Goal: Transaction & Acquisition: Register for event/course

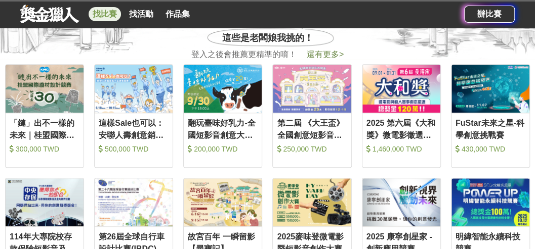
scroll to position [270, 0]
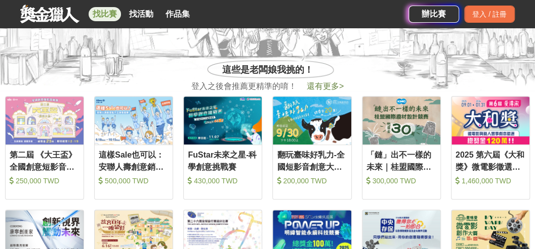
click at [111, 15] on link "找比賽" at bounding box center [105, 14] width 32 height 14
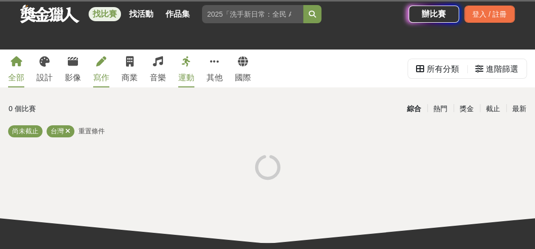
click at [103, 81] on div "寫作" at bounding box center [101, 78] width 16 height 12
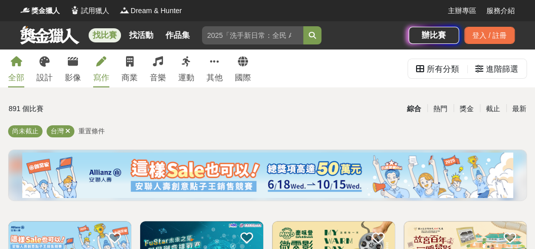
click at [102, 70] on link "寫作" at bounding box center [101, 69] width 16 height 38
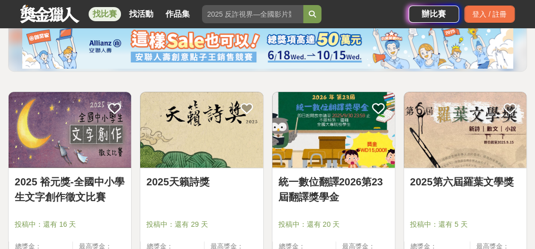
scroll to position [168, 0]
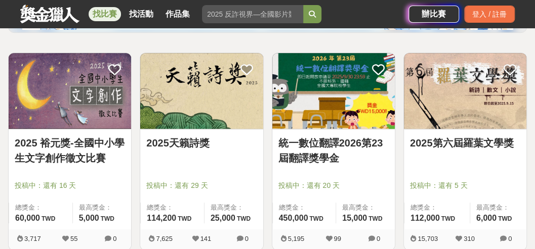
click at [90, 151] on link "2025 裕元獎-全國中小學生文字創作徵文比賽" at bounding box center [70, 151] width 110 height 30
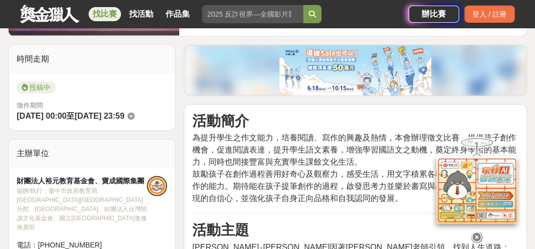
scroll to position [270, 0]
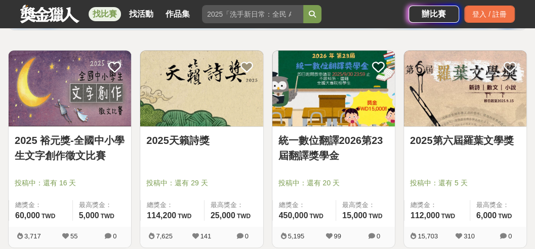
scroll to position [168, 0]
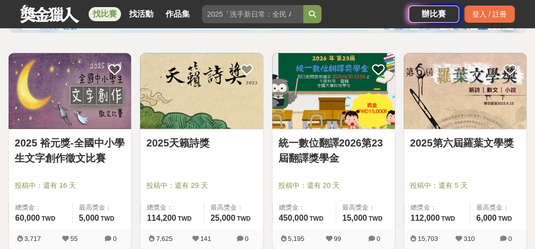
click at [453, 138] on link "2025第六屆羅葉文學獎" at bounding box center [465, 143] width 110 height 15
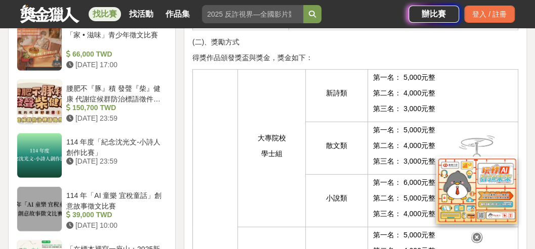
scroll to position [1045, 0]
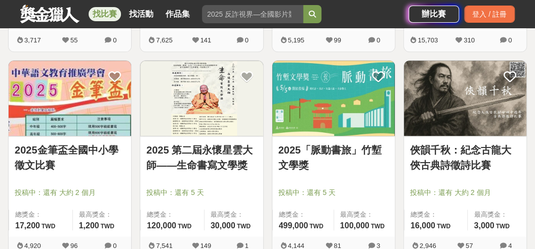
scroll to position [371, 0]
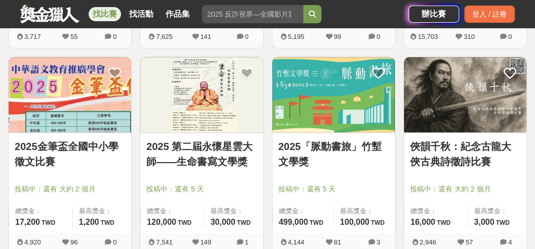
click at [217, 160] on link "2025 第二屆永懷星雲大師——生命書寫文學獎" at bounding box center [201, 154] width 110 height 30
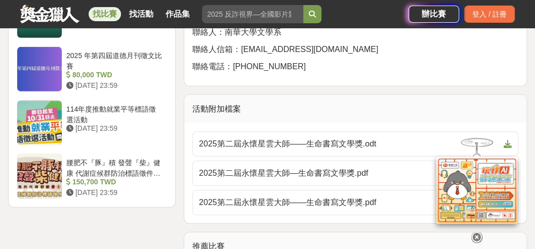
scroll to position [1316, 0]
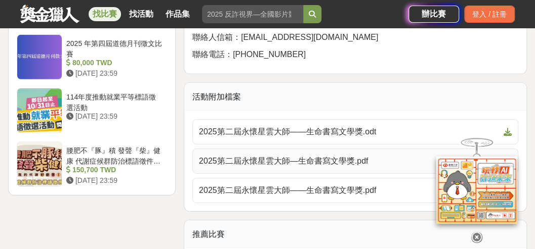
click at [328, 167] on span "2025第二屆永懷星雲大師—生命書寫文學獎.pdf" at bounding box center [349, 161] width 301 height 12
click at [467, 61] on p "聯絡電話：[PHONE_NUMBER]" at bounding box center [355, 55] width 326 height 12
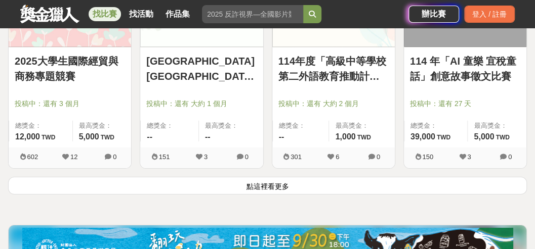
scroll to position [1365, 0]
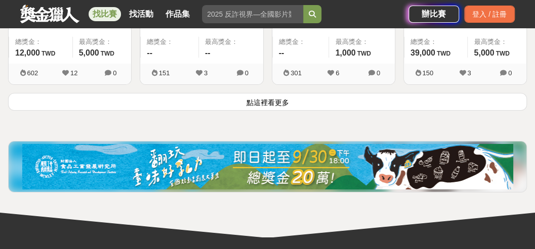
click at [272, 104] on button "點這裡看更多" at bounding box center [267, 102] width 519 height 18
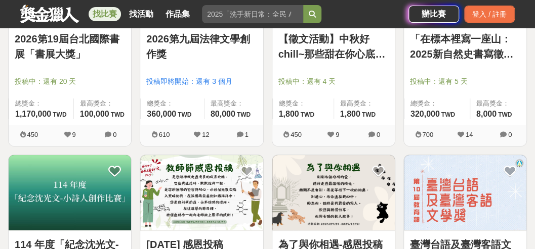
scroll to position [1567, 0]
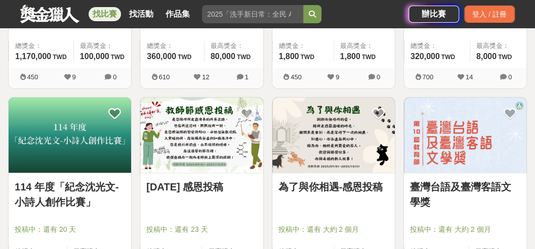
click at [341, 126] on img at bounding box center [333, 136] width 122 height 76
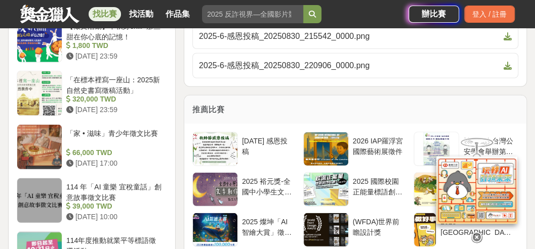
scroll to position [1147, 0]
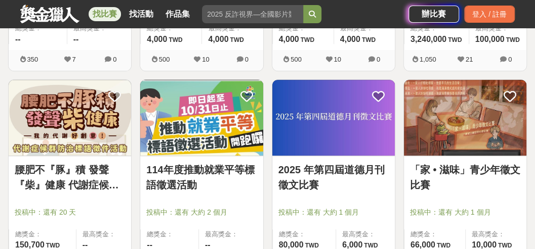
scroll to position [1803, 0]
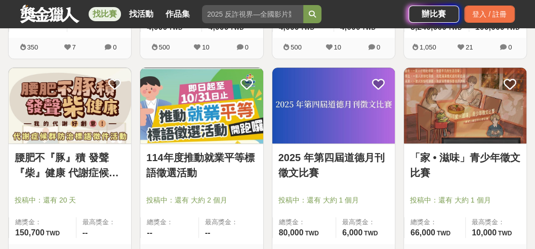
click at [459, 130] on img at bounding box center [465, 106] width 122 height 76
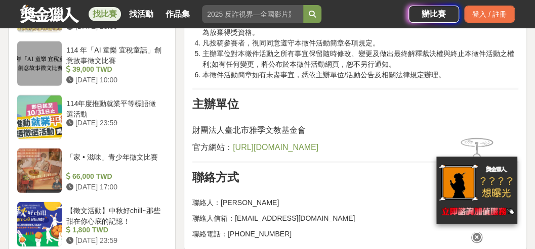
scroll to position [1012, 0]
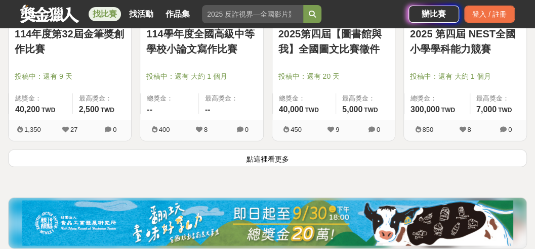
scroll to position [2512, 0]
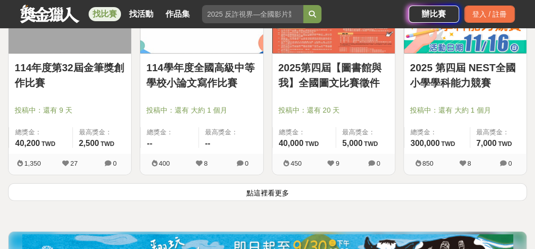
click at [269, 184] on button "點這裡看更多" at bounding box center [267, 193] width 519 height 18
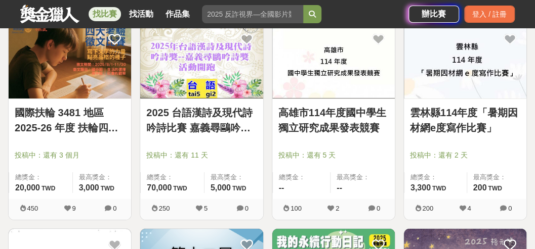
scroll to position [3018, 0]
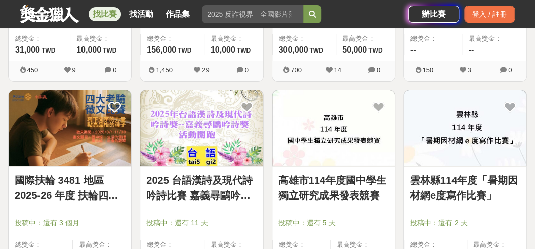
click at [44, 147] on img at bounding box center [70, 129] width 122 height 76
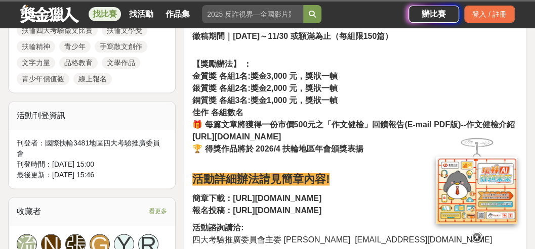
scroll to position [539, 0]
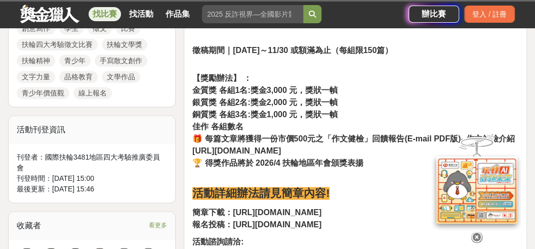
drag, startPoint x: 232, startPoint y: 213, endPoint x: 338, endPoint y: 210, distance: 106.3
click at [338, 210] on p "簡章下載：[URL][DOMAIN_NAME] 報名投稿：[URL][DOMAIN_NAME]" at bounding box center [355, 219] width 326 height 24
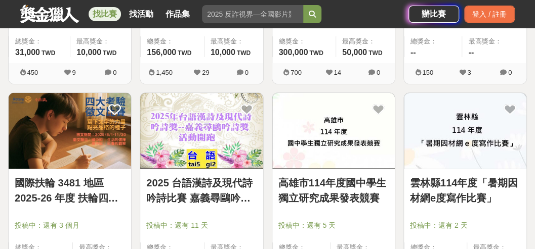
scroll to position [3018, 0]
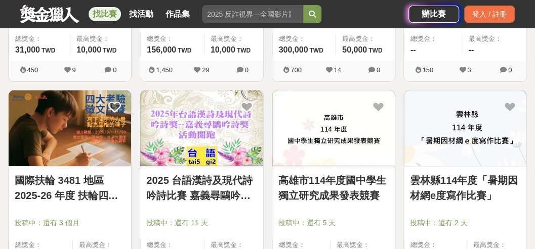
click at [134, 221] on div "國際扶輪 3481 地區 2025-26 年度 扶輪四大考驗徵文比賽 投稿中：還有 3 個月 總獎金： 20,000 20,000 TWD 最高獎金： 3,0…" at bounding box center [70, 193] width 132 height 206
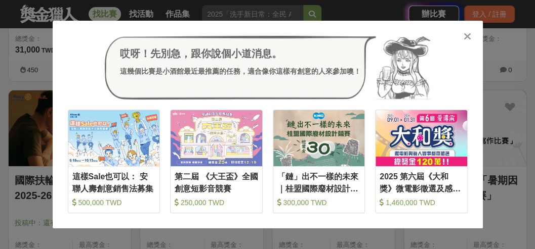
click at [91, 38] on div "哎呀！先別急，跟你說個小道消息。 這幾個比賽是小酒館最近最推薦的任務，適合像你這樣有創意的人來參加噢！" at bounding box center [268, 68] width 400 height 64
click at [465, 35] on icon at bounding box center [467, 36] width 8 height 10
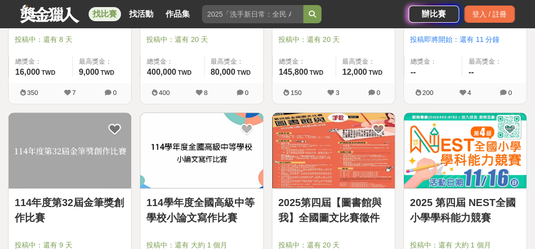
scroll to position [2579, 0]
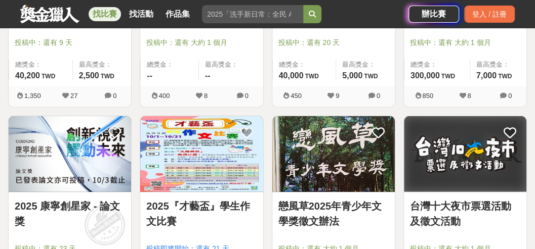
click at [201, 165] on img at bounding box center [201, 154] width 122 height 76
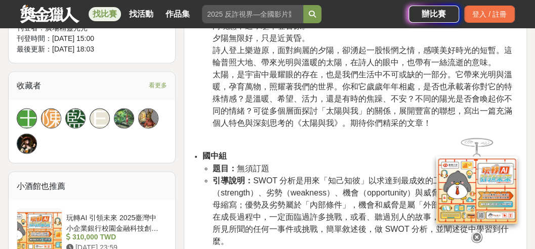
scroll to position [742, 0]
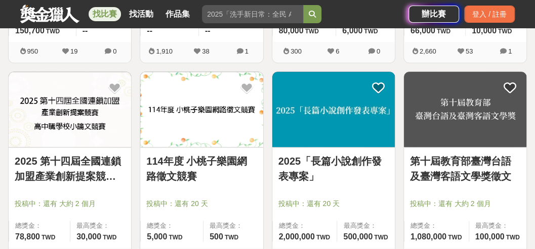
click at [106, 11] on link "找比賽" at bounding box center [105, 14] width 32 height 14
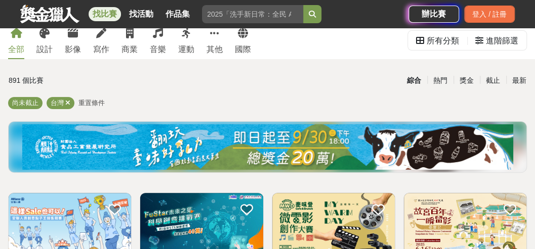
scroll to position [67, 0]
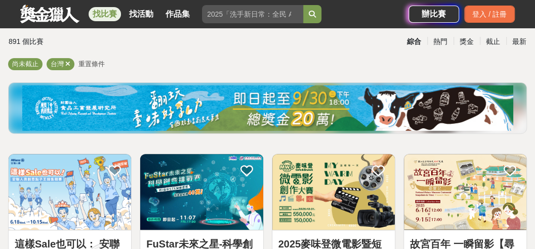
click at [332, 129] on img at bounding box center [267, 109] width 491 height 46
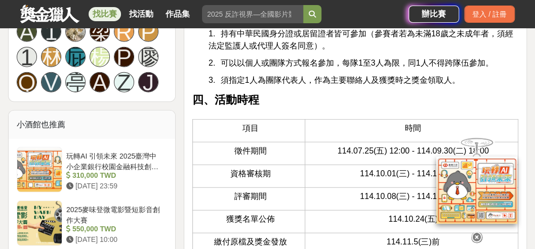
scroll to position [1180, 0]
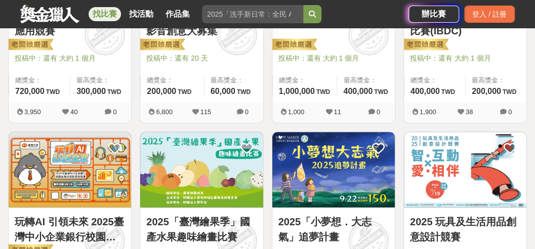
scroll to position [742, 0]
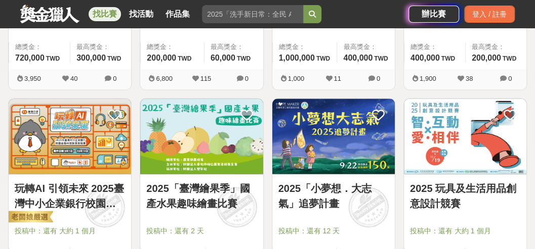
click at [315, 131] on img at bounding box center [333, 137] width 122 height 76
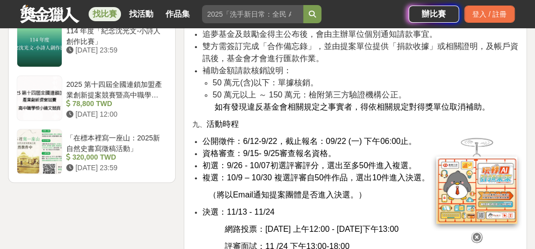
scroll to position [1754, 0]
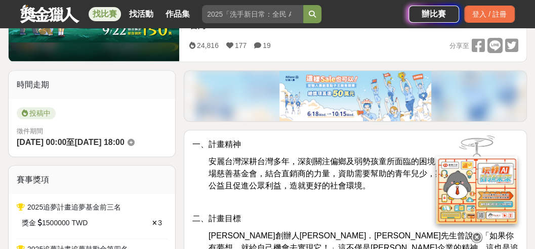
scroll to position [33, 0]
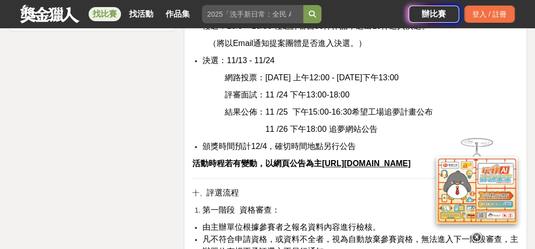
scroll to position [1923, 0]
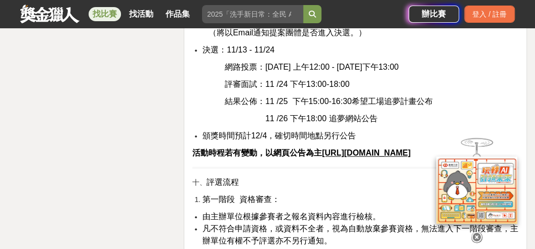
click at [340, 149] on u "[URL][DOMAIN_NAME]" at bounding box center [366, 153] width 89 height 9
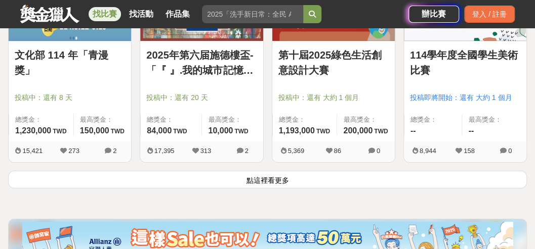
scroll to position [1282, 0]
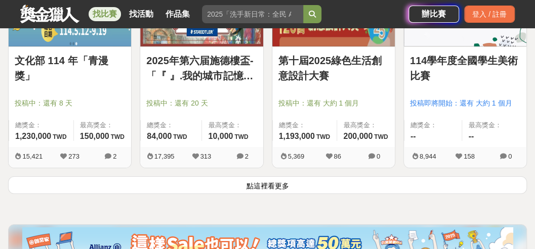
click at [281, 183] on button "點這裡看更多" at bounding box center [267, 186] width 519 height 18
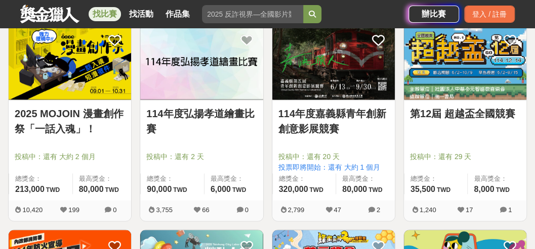
scroll to position [2395, 0]
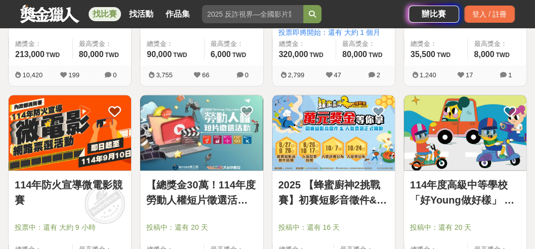
click at [327, 128] on img at bounding box center [333, 133] width 122 height 76
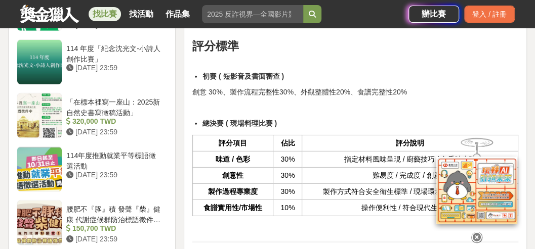
scroll to position [1316, 0]
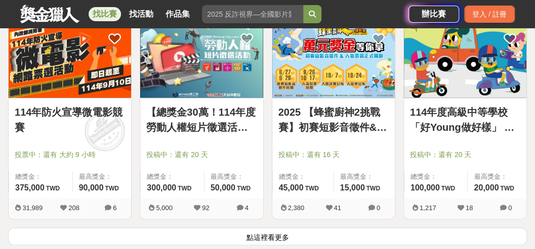
scroll to position [2563, 0]
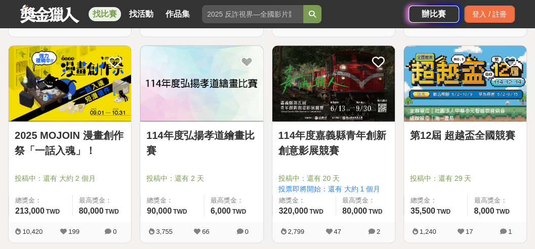
scroll to position [2226, 0]
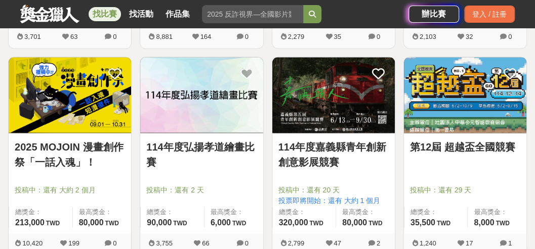
click at [85, 111] on img at bounding box center [70, 95] width 122 height 76
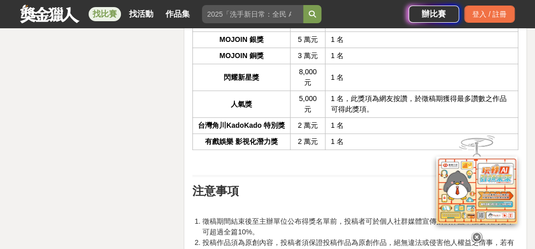
scroll to position [2057, 0]
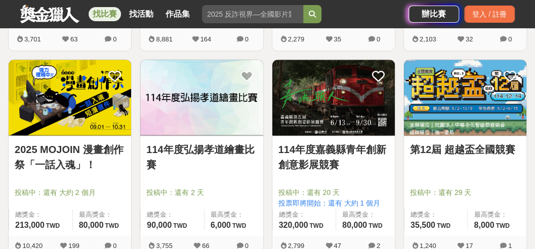
scroll to position [2226, 0]
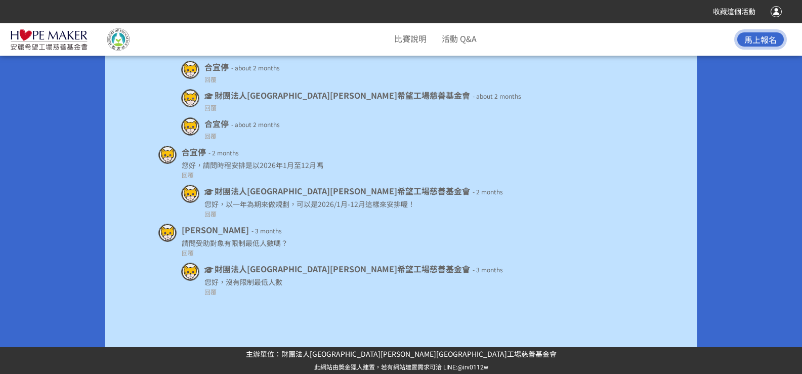
scroll to position [7386, 0]
click at [477, 44] on link "活動 Q&A" at bounding box center [459, 38] width 35 height 12
click at [407, 45] on link "比賽說明" at bounding box center [410, 38] width 32 height 12
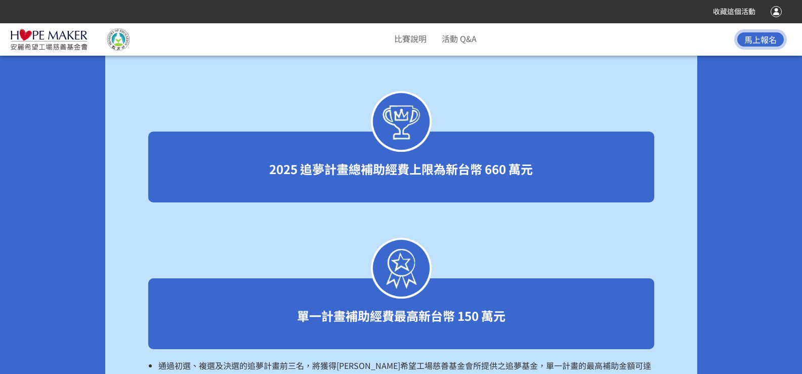
scroll to position [2372, 0]
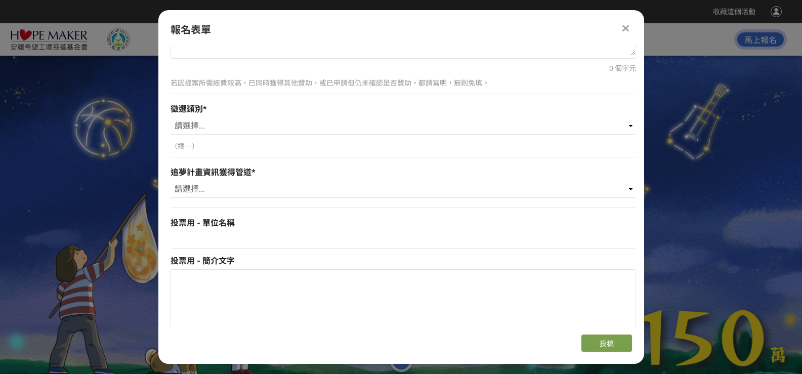
scroll to position [961, 0]
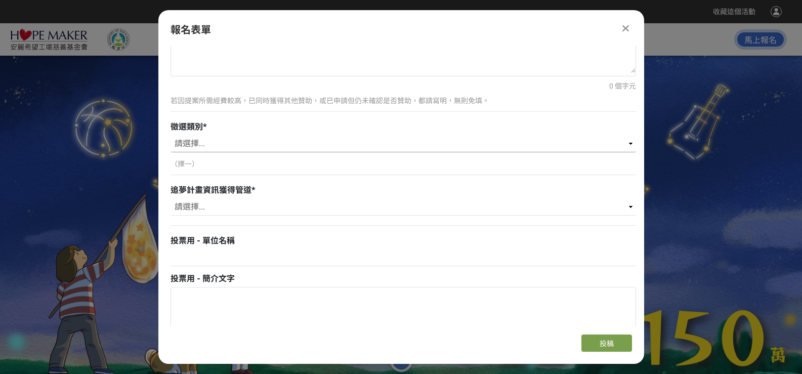
click at [421, 152] on select "請選擇... 健康身體（Healthy Body） 健康心靈（Healthy Mind） 健康社區（Healthy Community）" at bounding box center [403, 143] width 465 height 17
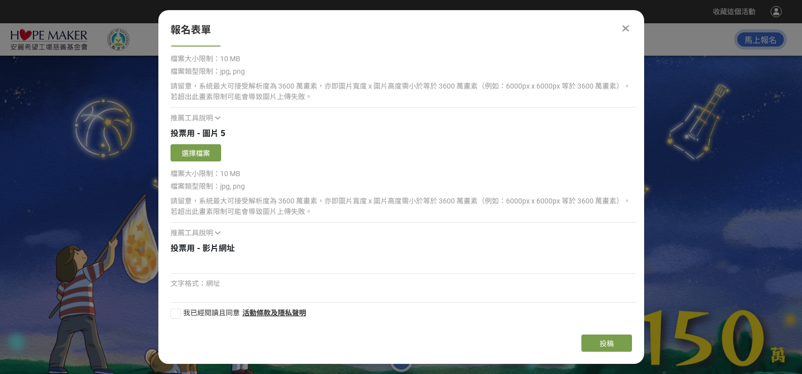
scroll to position [2116, 0]
click at [622, 29] on icon at bounding box center [626, 28] width 8 height 10
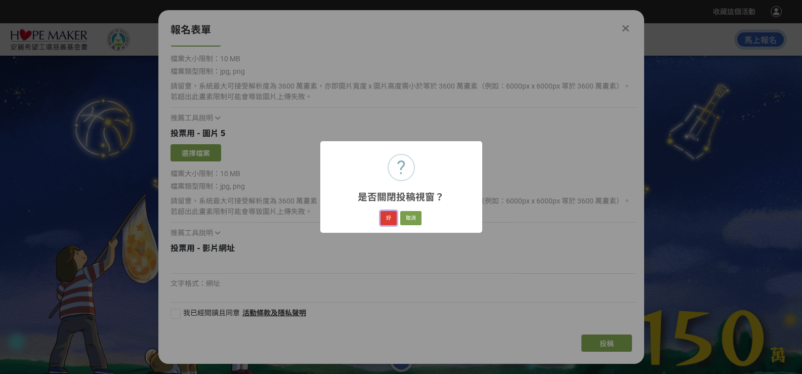
click at [388, 225] on button "好" at bounding box center [388, 218] width 16 height 14
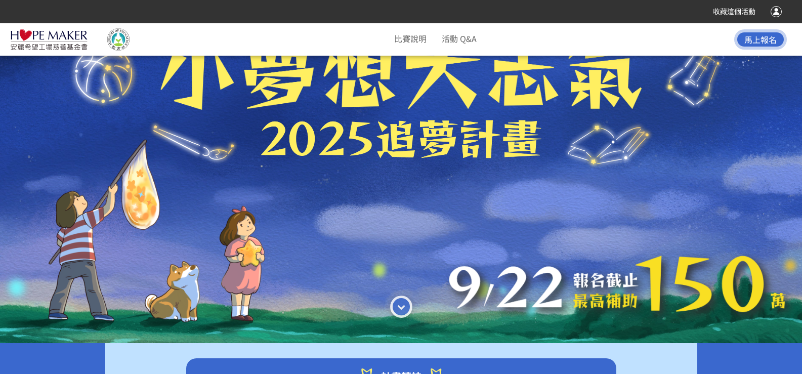
scroll to position [101, 0]
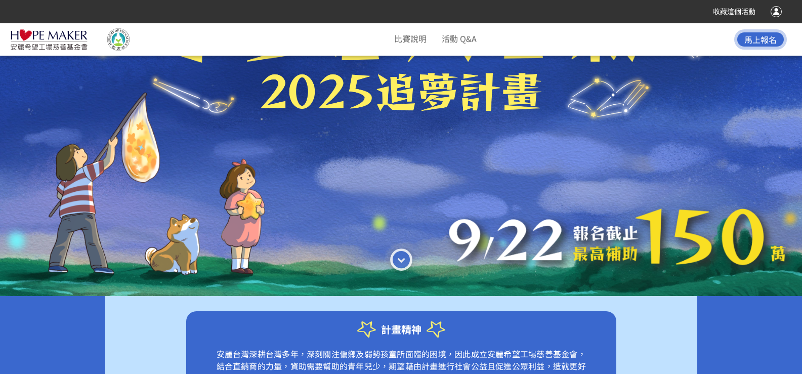
click at [179, 47] on div "比賽說明 活動 Q&A 馬上報名" at bounding box center [401, 39] width 802 height 27
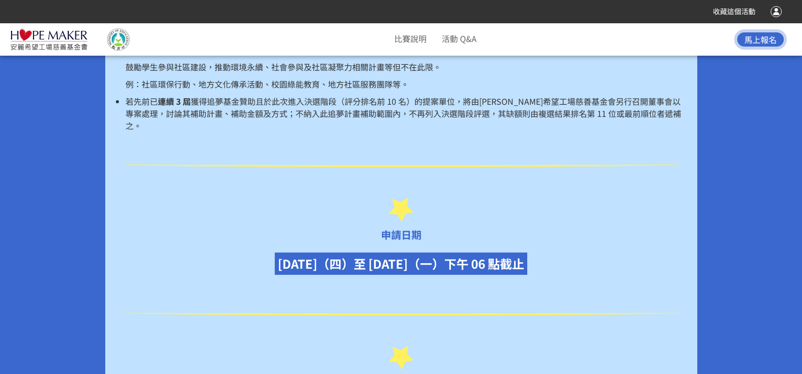
scroll to position [1265, 0]
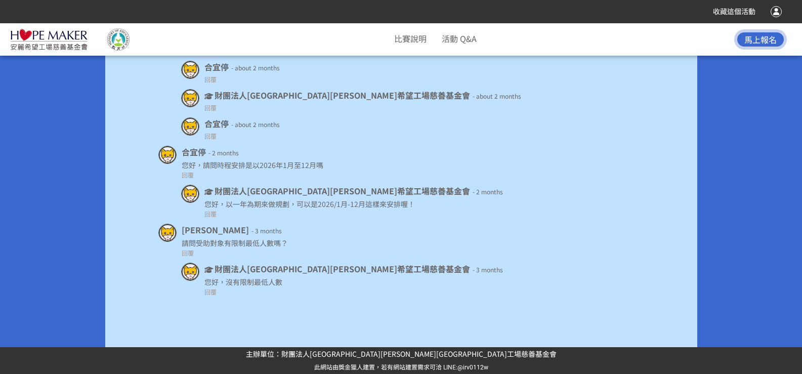
scroll to position [6527, 0]
click at [638, 248] on div "回覆" at bounding box center [413, 252] width 462 height 9
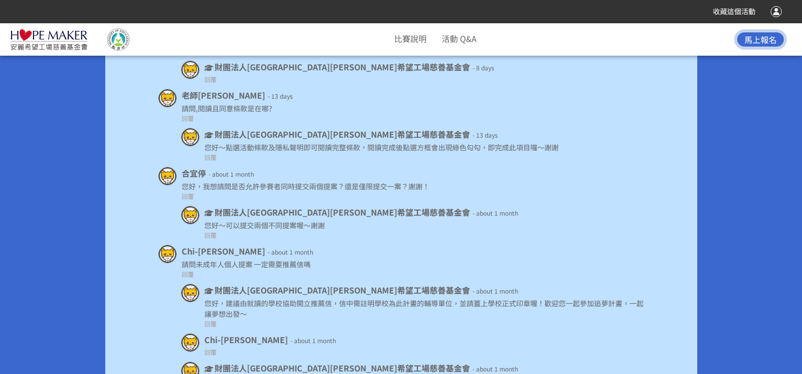
scroll to position [5261, 0]
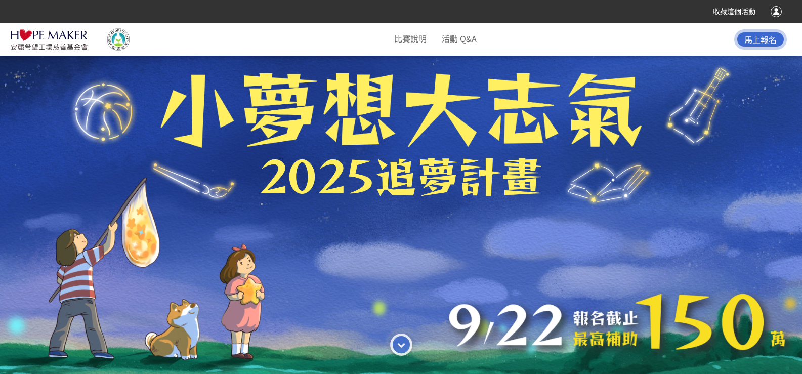
scroll to position [0, 0]
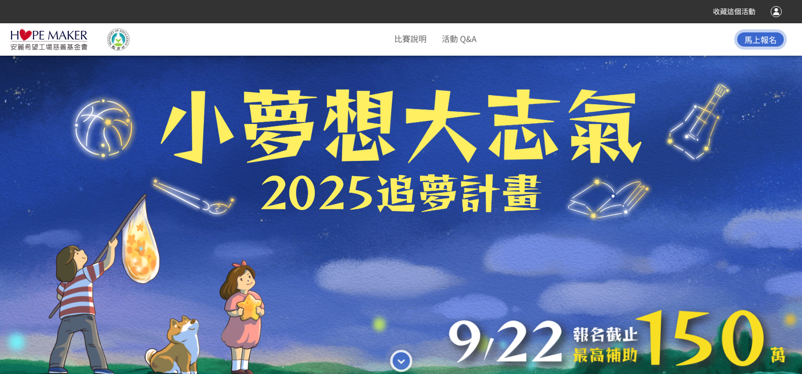
click at [736, 13] on span "收藏這個活動" at bounding box center [734, 12] width 43 height 8
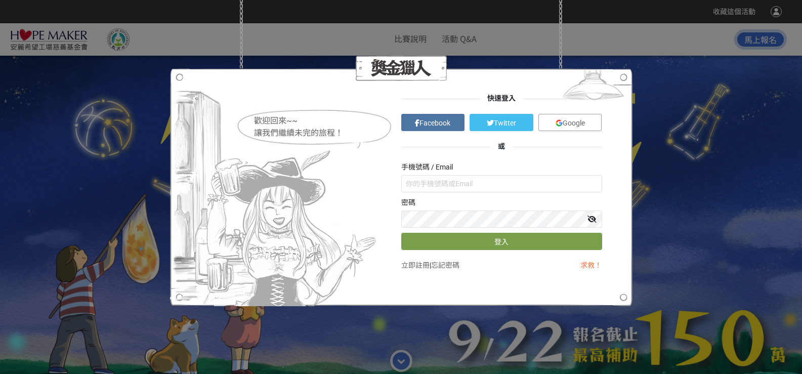
click at [585, 119] on span "Google" at bounding box center [574, 123] width 22 height 8
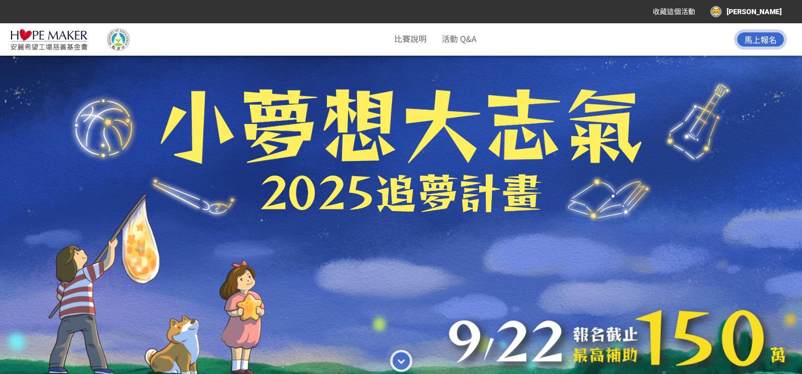
click at [773, 12] on div "賴珮綺" at bounding box center [745, 11] width 71 height 11
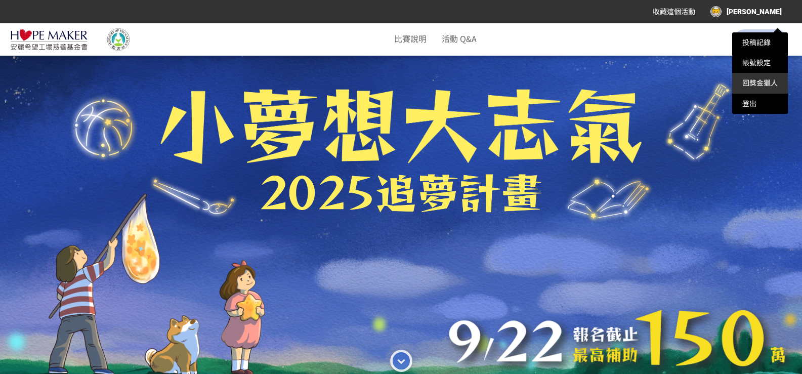
click at [747, 90] on li "回獎金獵人" at bounding box center [760, 83] width 56 height 20
